Goal: Task Accomplishment & Management: Manage account settings

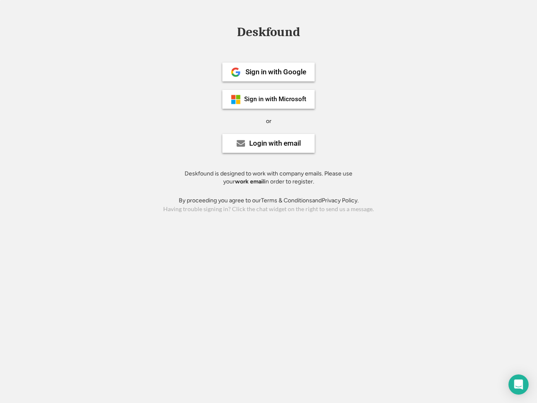
click at [268, 120] on div "or" at bounding box center [268, 121] width 5 height 8
click at [268, 34] on div "Deskfound" at bounding box center [268, 32] width 71 height 13
click at [229, 31] on div "Deskfound" at bounding box center [268, 34] width 537 height 16
click at [268, 34] on div "Deskfound" at bounding box center [268, 32] width 71 height 13
click at [268, 121] on div "or" at bounding box center [268, 121] width 5 height 8
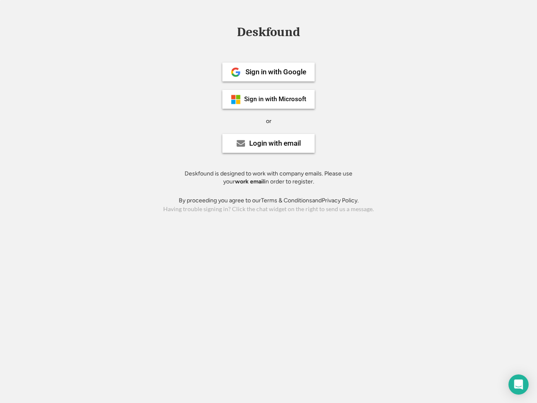
click at [268, 72] on div "Sign in with Google" at bounding box center [275, 71] width 61 height 7
click at [276, 72] on div "Sign in with Google" at bounding box center [275, 71] width 61 height 7
click at [236, 72] on img at bounding box center [236, 72] width 10 height 10
click at [268, 99] on div "Sign in with Microsoft" at bounding box center [275, 99] width 62 height 6
click at [276, 99] on div "Sign in with Microsoft" at bounding box center [275, 99] width 62 height 6
